Goal: Navigation & Orientation: Find specific page/section

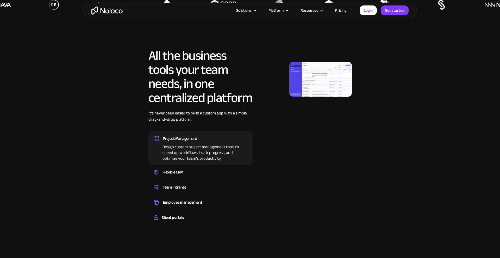
scroll to position [274, 0]
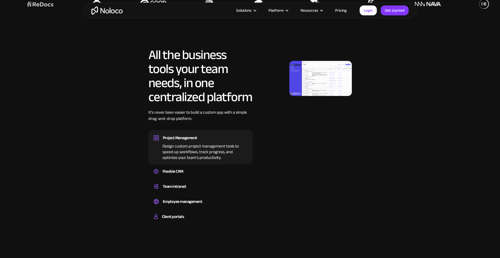
click at [346, 9] on link "Pricing" at bounding box center [341, 10] width 24 height 7
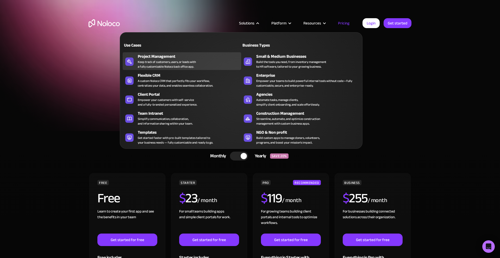
click at [162, 61] on div "Keep track of customers, users, or leads with a fully customizable Noloco back …" at bounding box center [167, 64] width 58 height 9
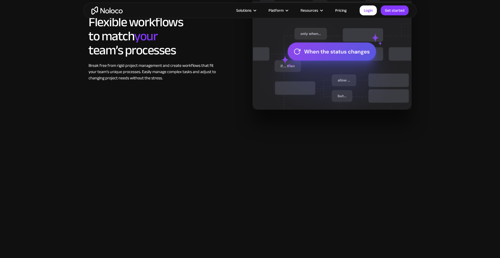
scroll to position [450, 0]
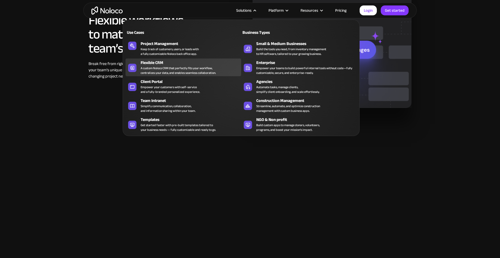
click at [175, 62] on div "Flexible CRM" at bounding box center [192, 63] width 103 height 6
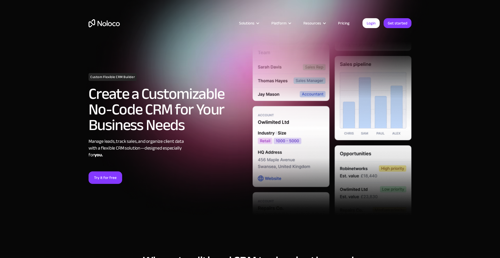
click at [435, 98] on section "Custom Flexible CRM Builder Create a Customizable No-Code CRM for Your Business…" at bounding box center [250, 124] width 500 height 249
